Goal: Check status: Check status

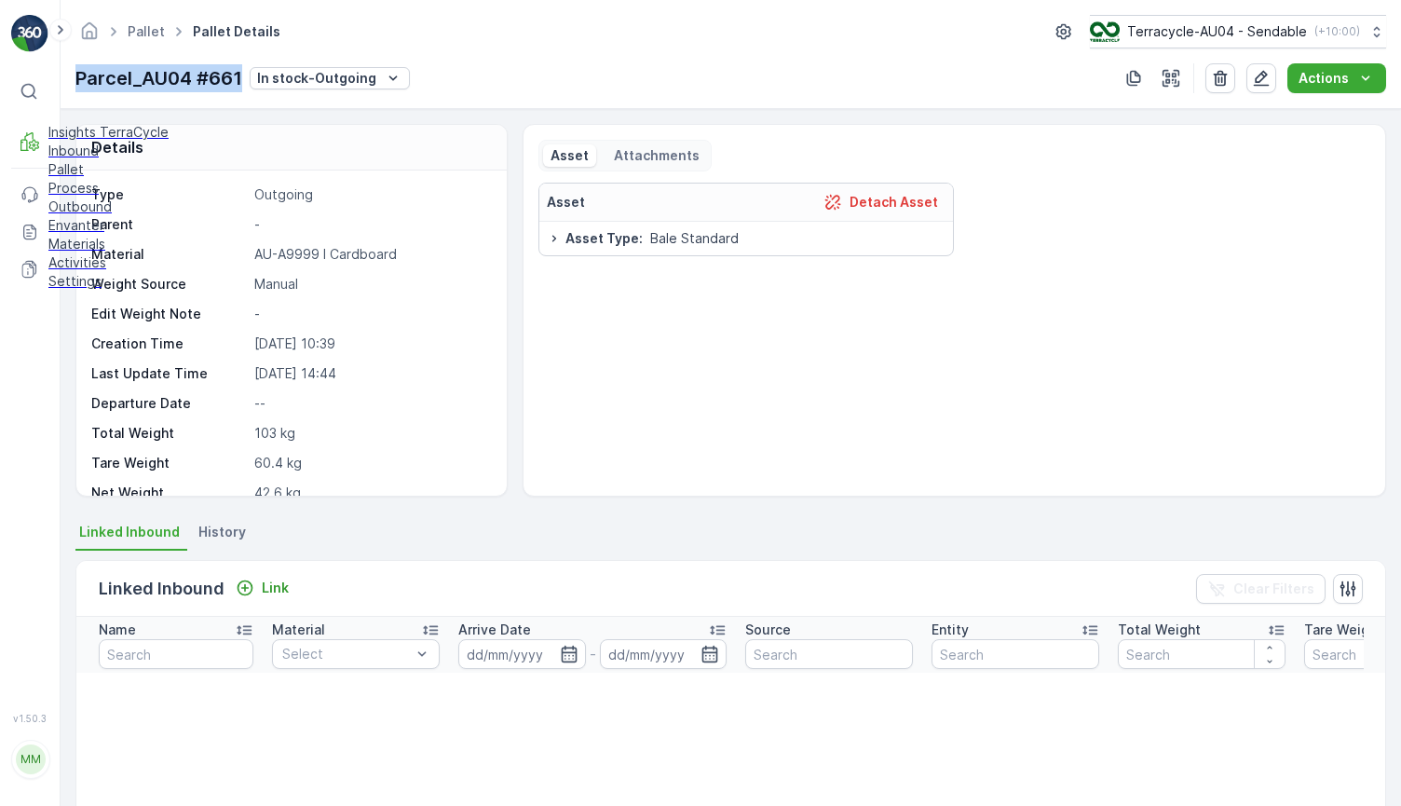
click at [114, 198] on p "Process" at bounding box center [108, 188] width 120 height 19
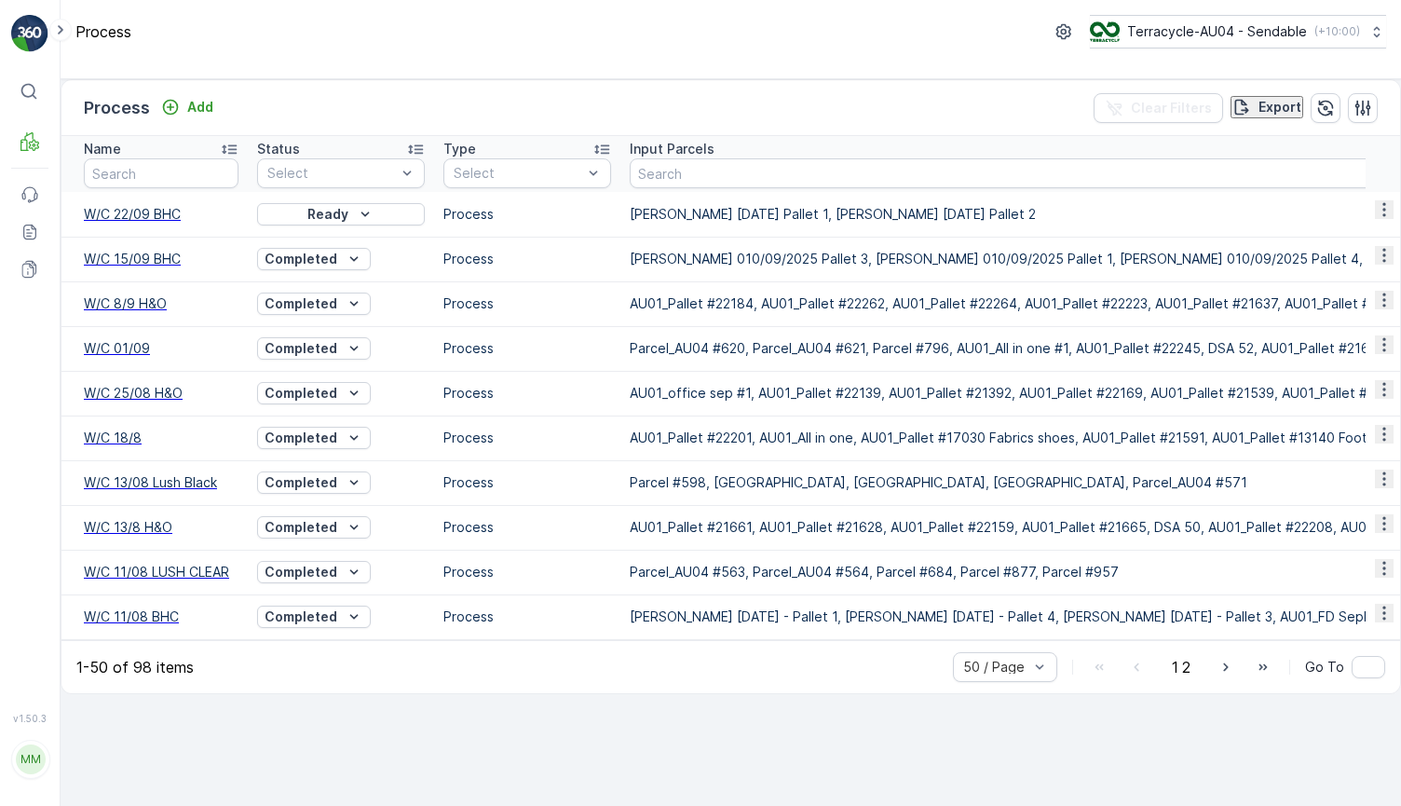
click at [164, 224] on span "W/C 22/09 BHC" at bounding box center [161, 214] width 155 height 19
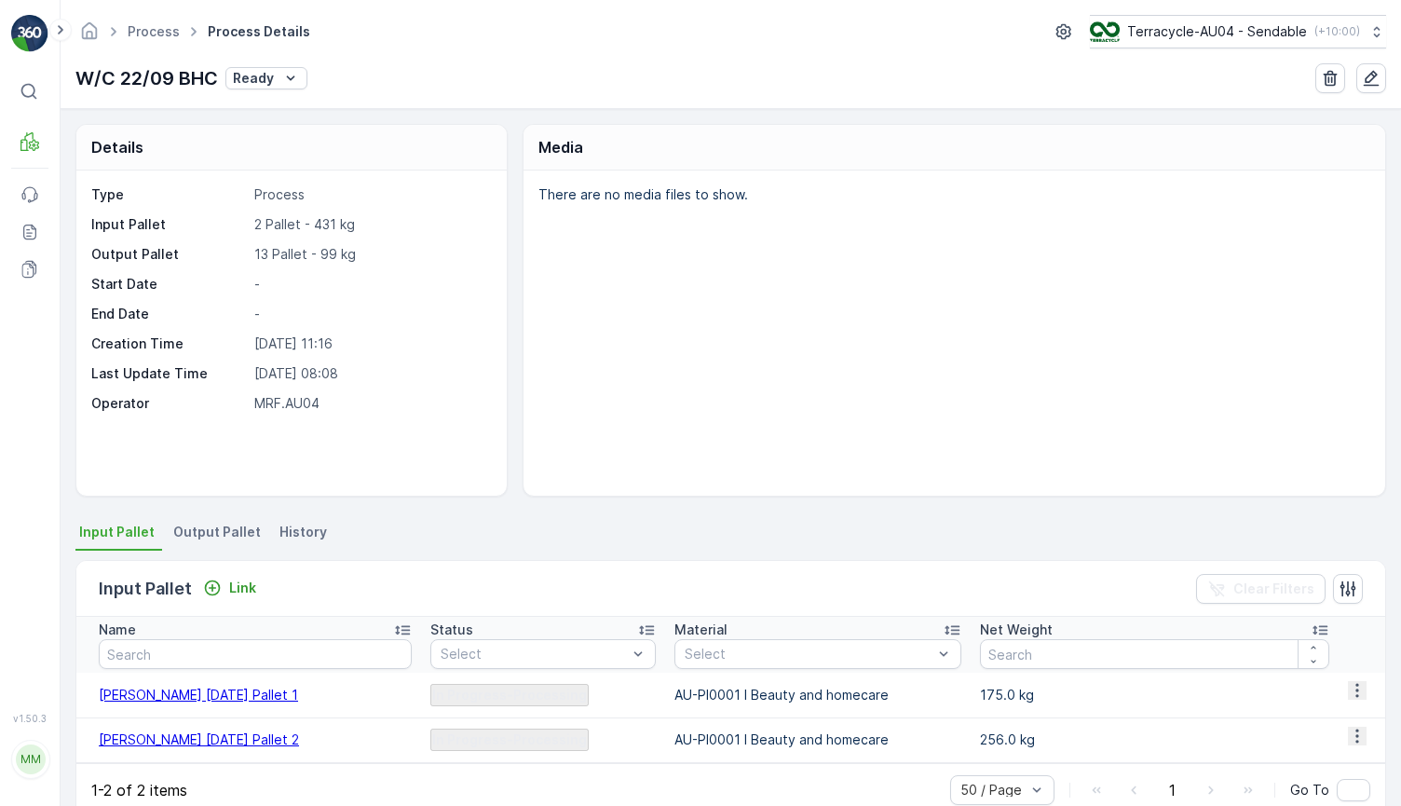
click at [239, 538] on span "Output Pallet" at bounding box center [217, 532] width 88 height 19
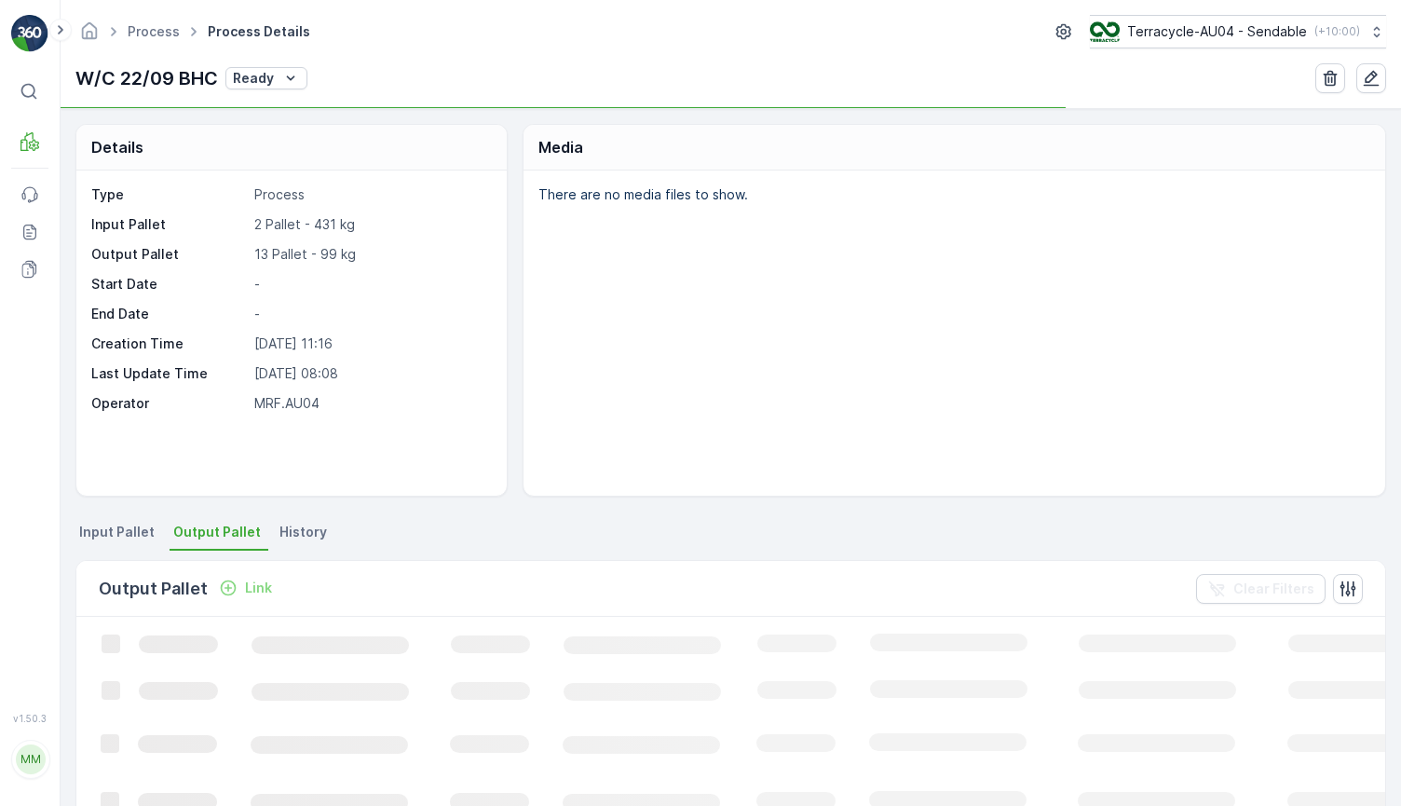
click at [94, 533] on span "Input Pallet" at bounding box center [116, 532] width 75 height 19
